Goal: Task Accomplishment & Management: Manage account settings

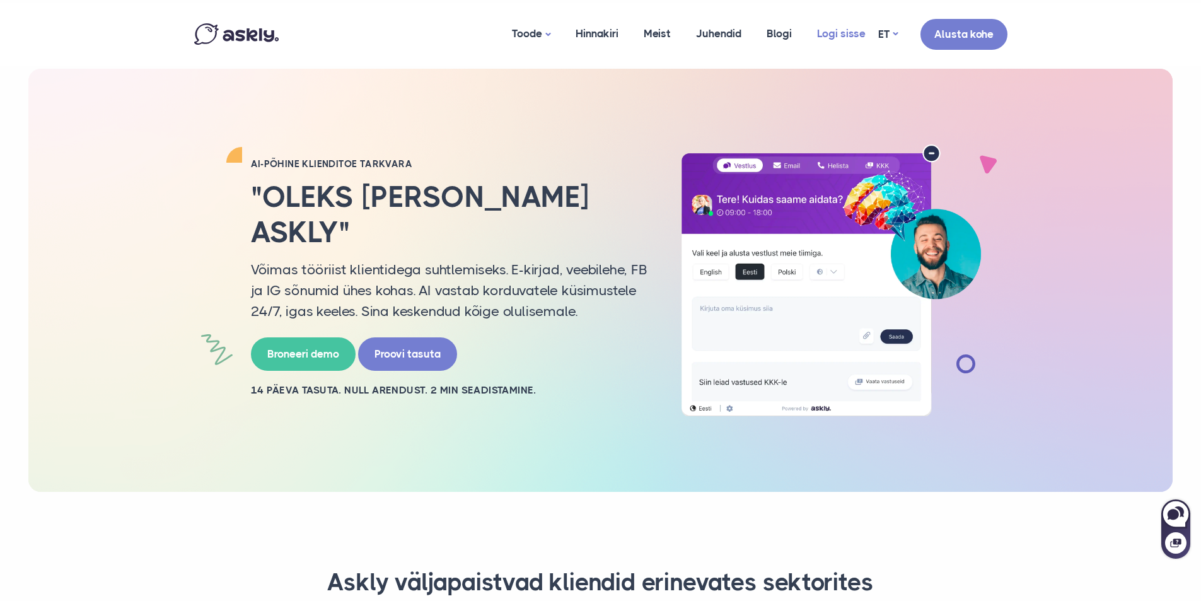
click at [828, 30] on link "Logi sisse" at bounding box center [841, 33] width 74 height 61
click at [831, 40] on link "Logi sisse" at bounding box center [841, 33] width 74 height 61
